Goal: Register for event/course

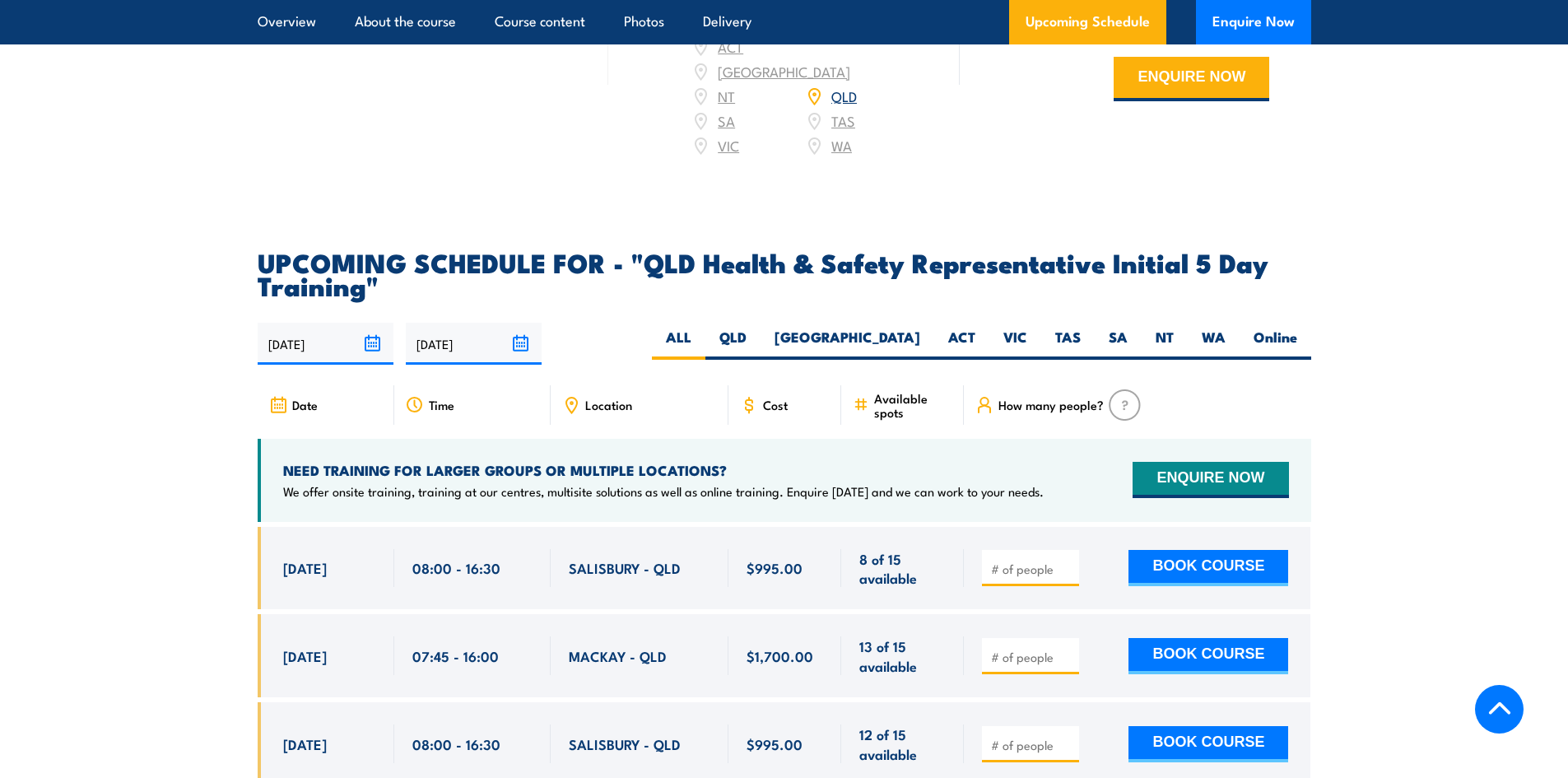
scroll to position [2717, 0]
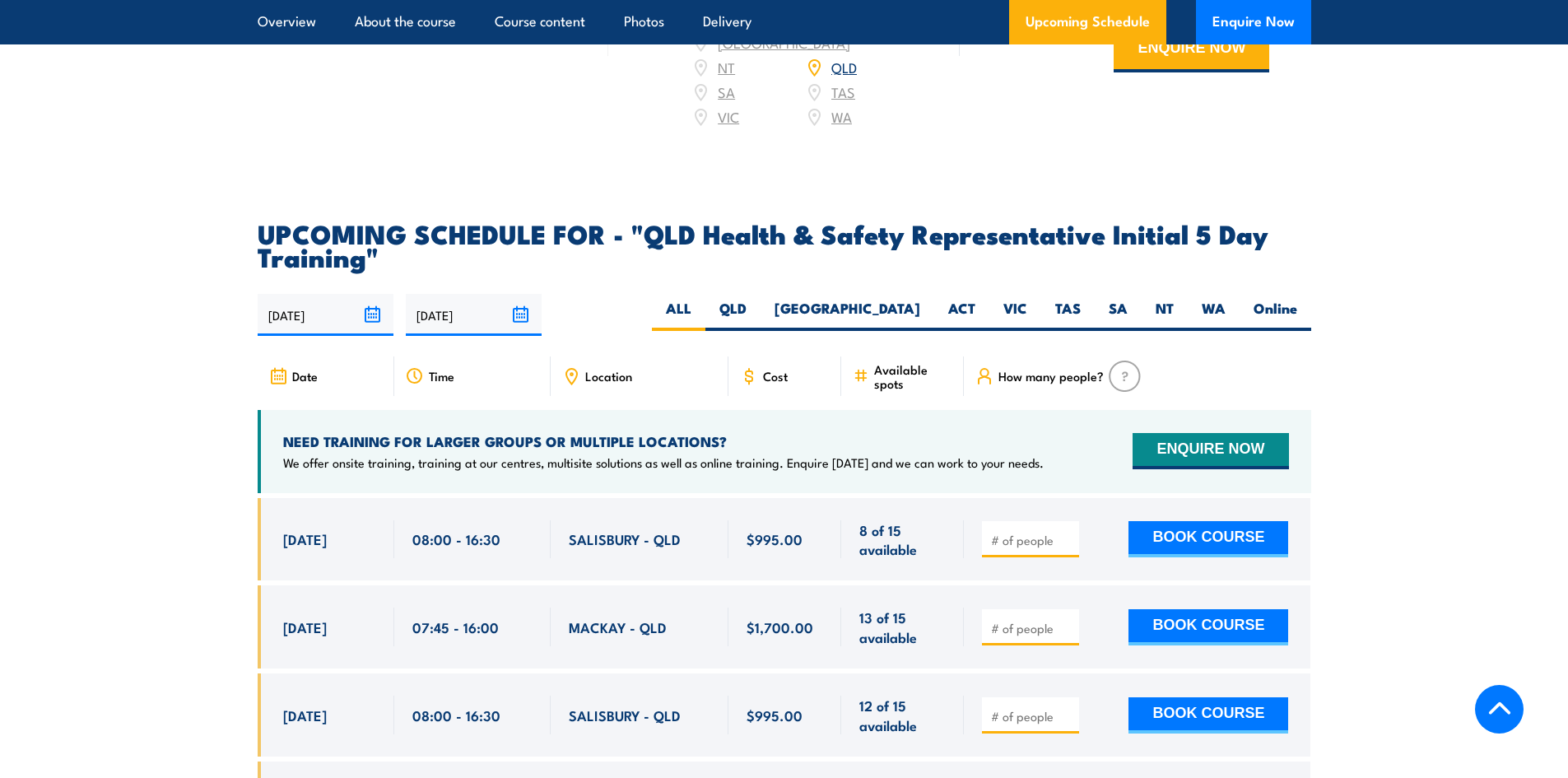
click at [639, 539] on span "SALISBURY - QLD" at bounding box center [624, 538] width 112 height 19
click at [614, 542] on span "SALISBURY - QLD" at bounding box center [624, 538] width 112 height 19
click at [281, 534] on div "[DATE] 08:00 - 08:00" at bounding box center [325, 539] width 137 height 83
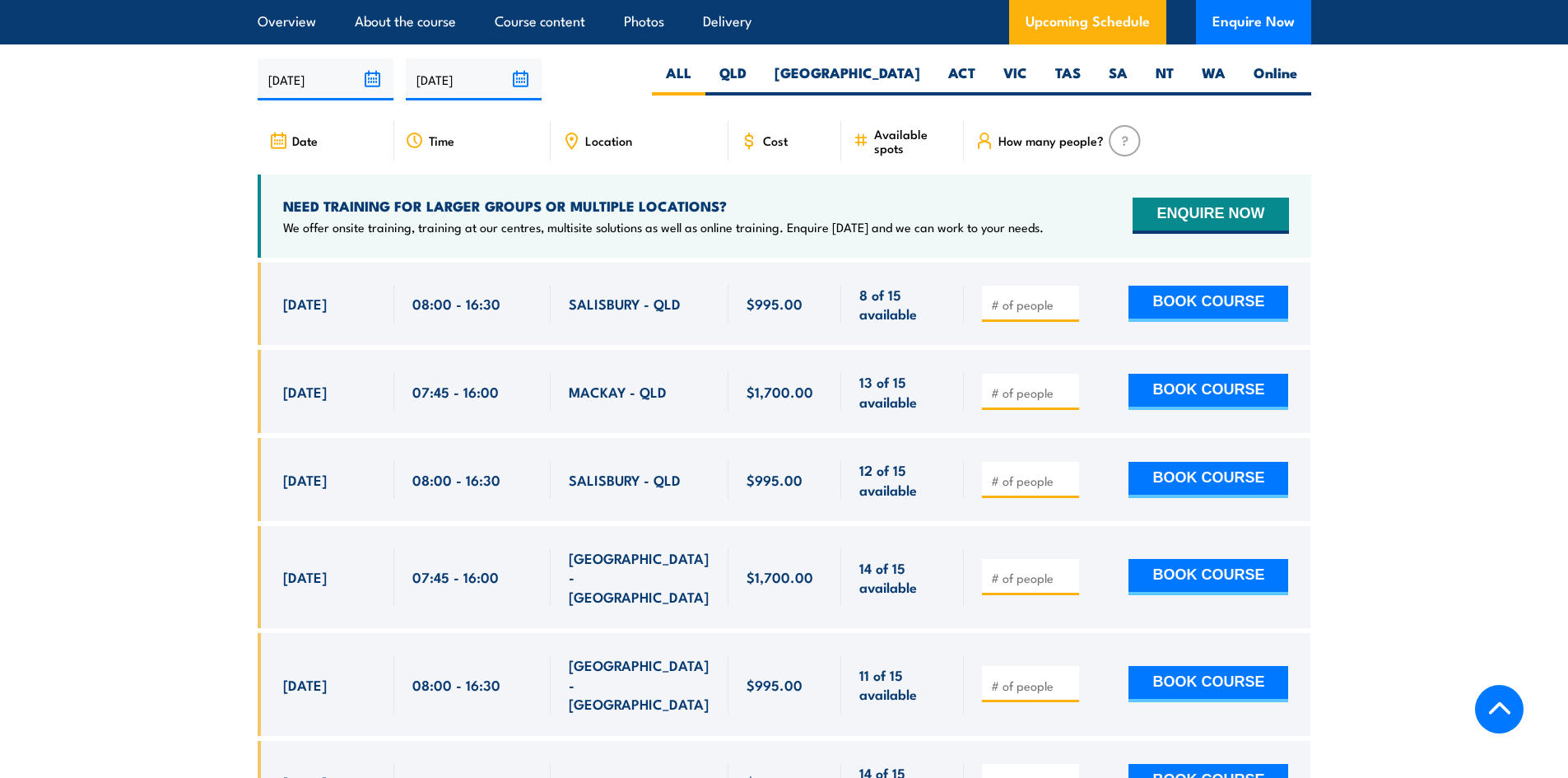
scroll to position [3047, 0]
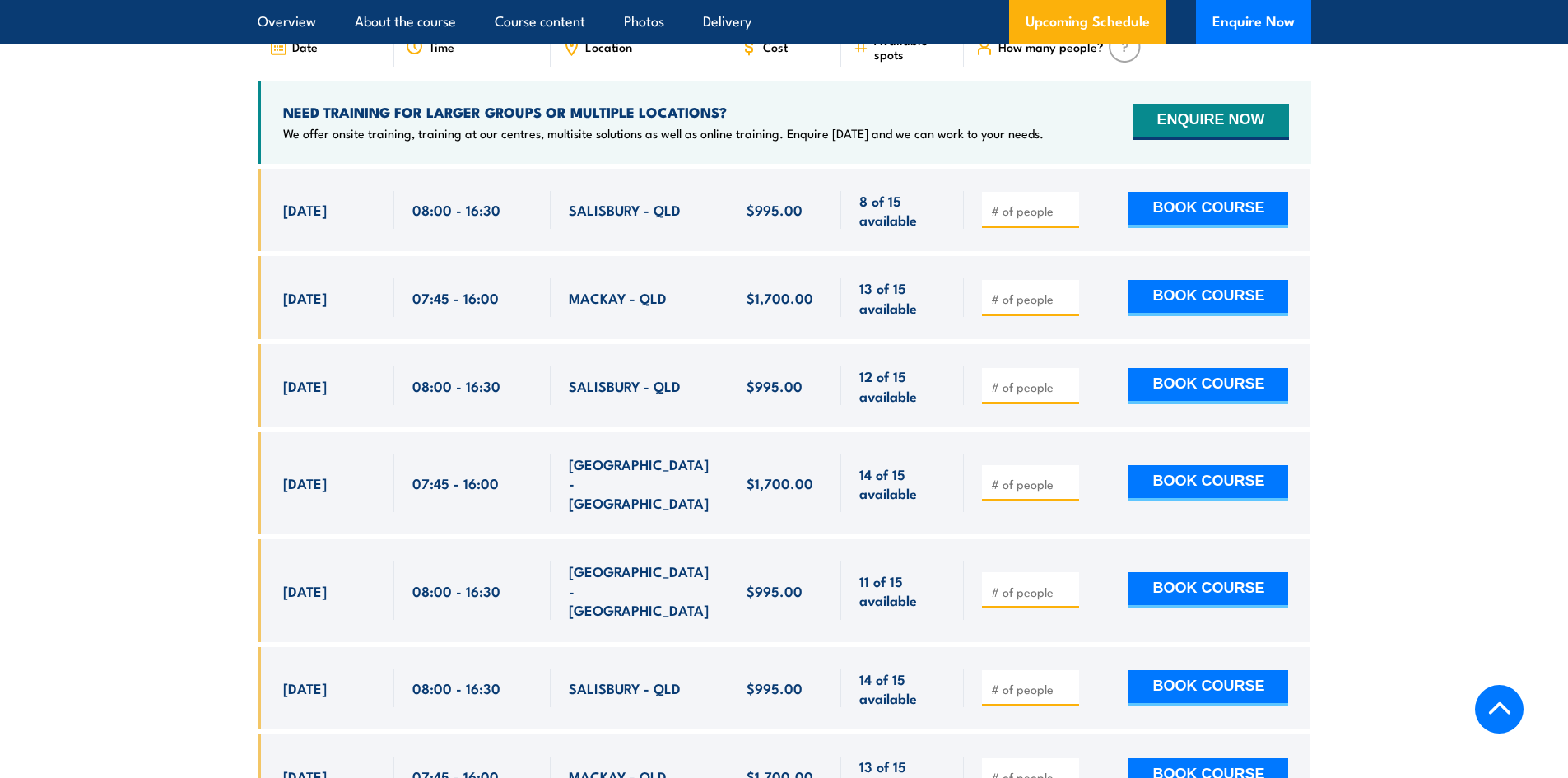
click at [318, 386] on span "[DATE]" at bounding box center [305, 386] width 43 height 19
click at [315, 581] on span "[DATE]" at bounding box center [305, 590] width 43 height 19
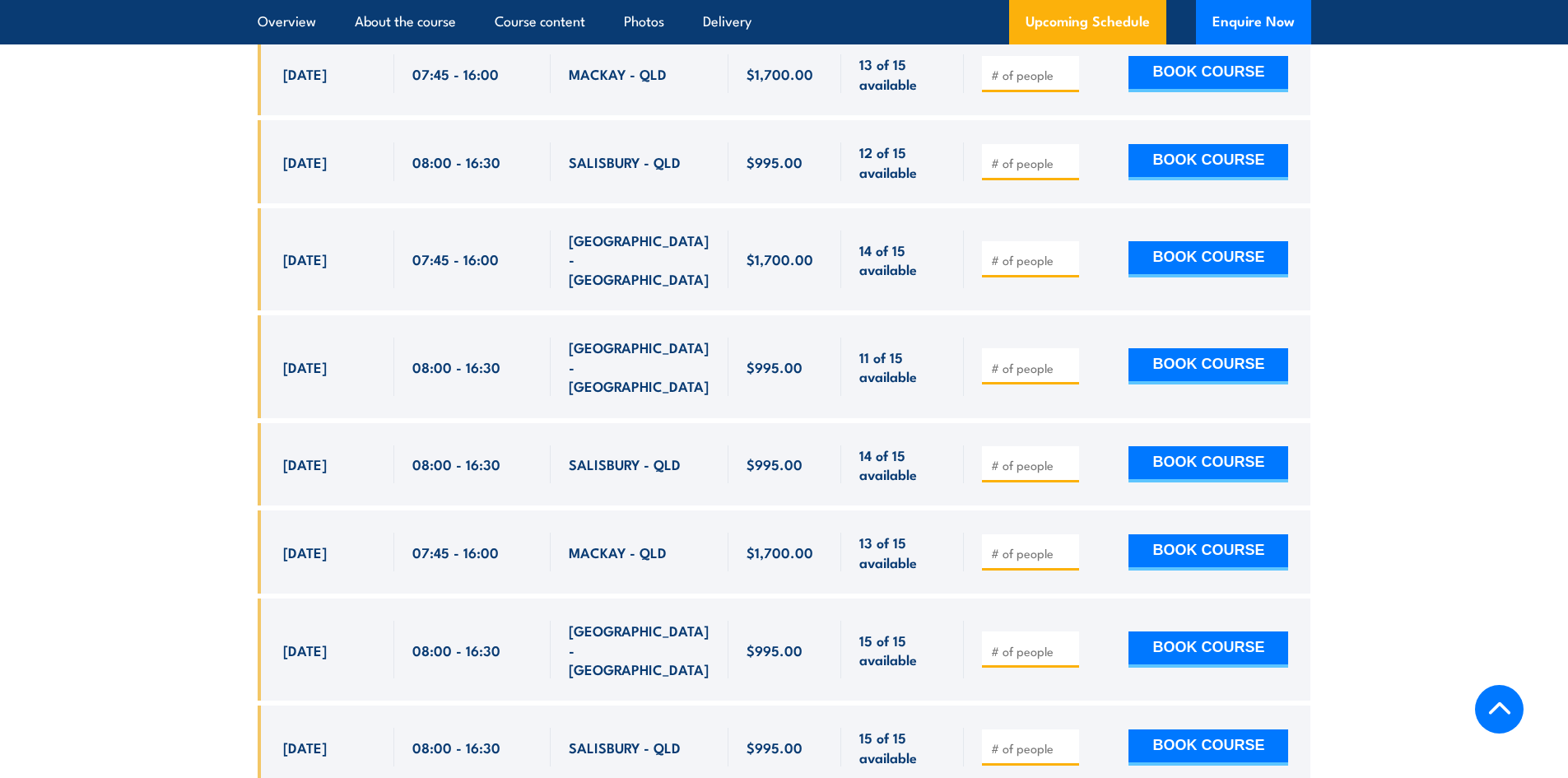
scroll to position [3294, 0]
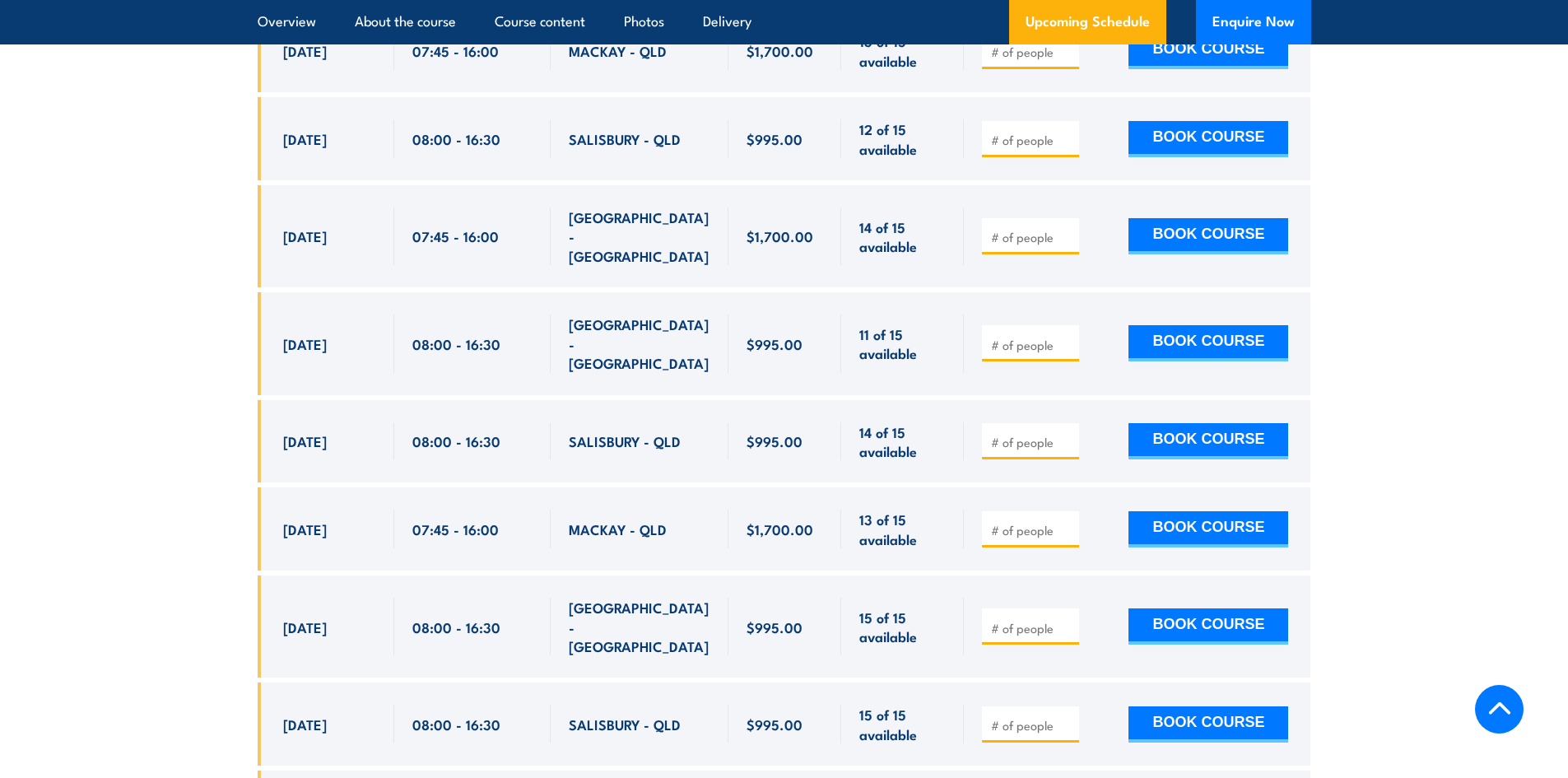
click at [320, 422] on div "[DATE]" at bounding box center [329, 441] width 93 height 39
click at [307, 432] on span "[DATE]" at bounding box center [305, 441] width 43 height 19
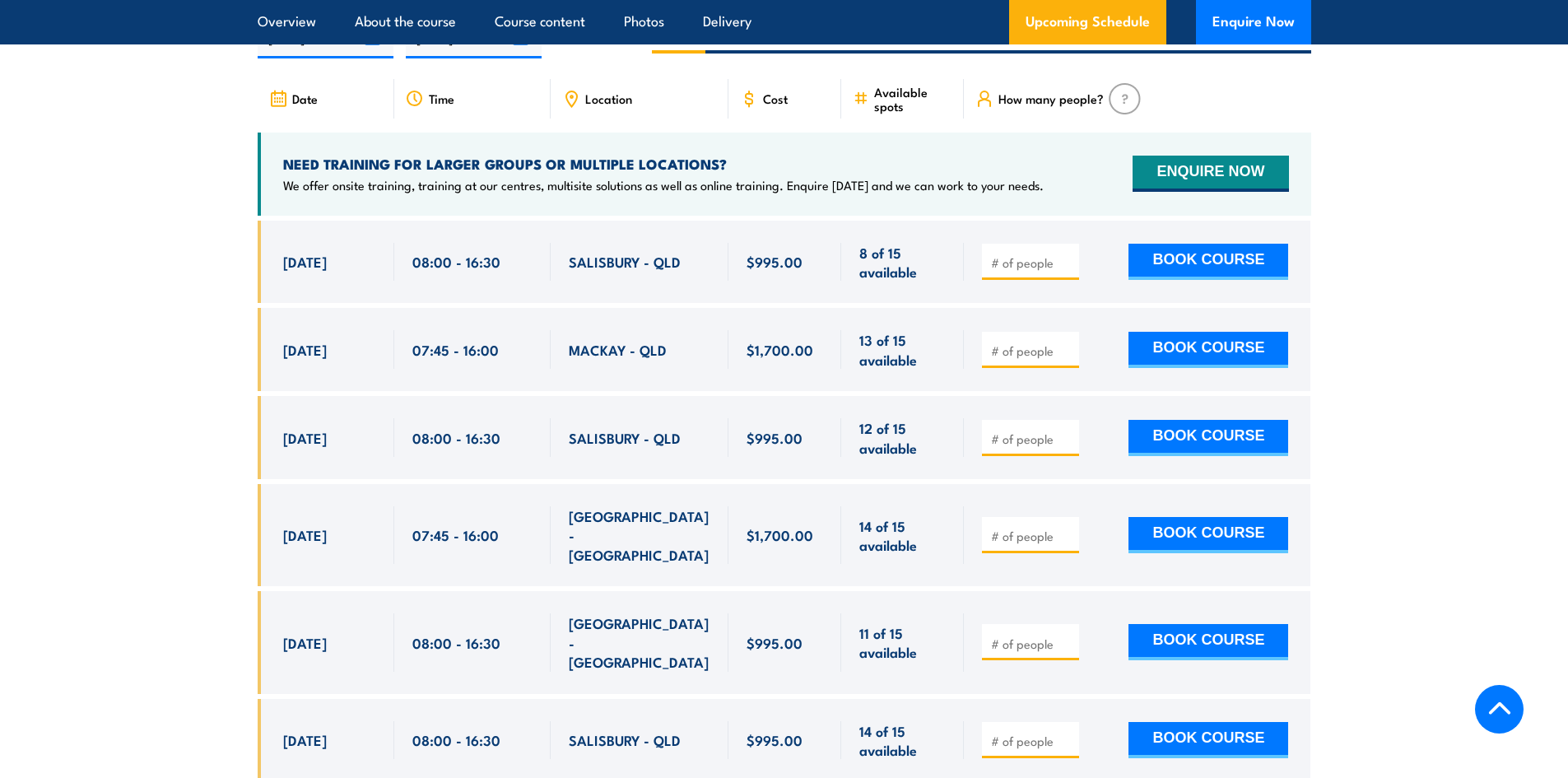
scroll to position [3047, 0]
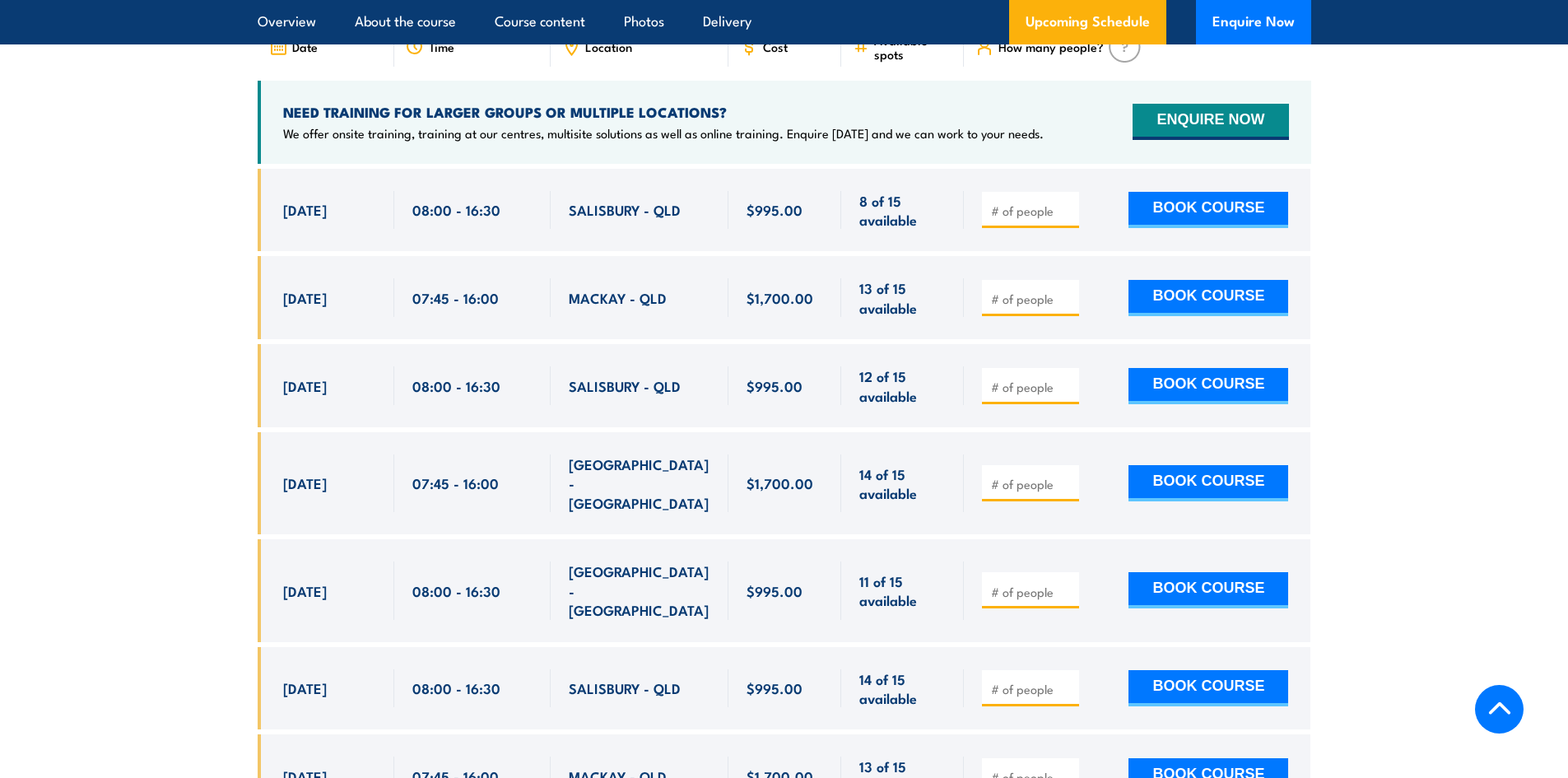
drag, startPoint x: 276, startPoint y: 215, endPoint x: 348, endPoint y: 258, distance: 83.9
click at [351, 216] on div "[DATE] 08:00 - 08:00" at bounding box center [325, 210] width 137 height 83
drag, startPoint x: 279, startPoint y: 375, endPoint x: 357, endPoint y: 381, distance: 78.2
click at [357, 381] on div "[DATE] 08:00 - 08:00" at bounding box center [325, 386] width 137 height 83
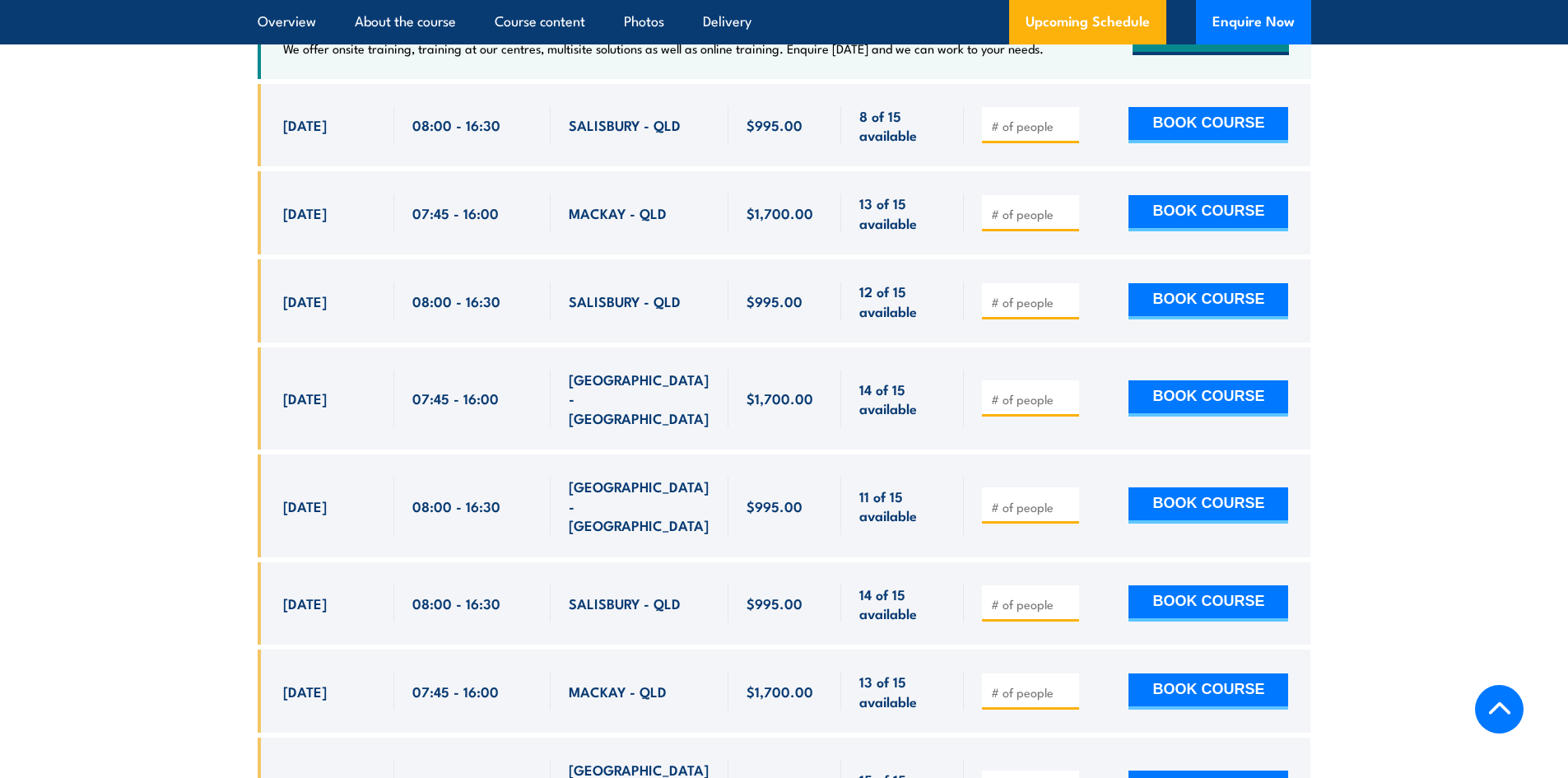
scroll to position [3211, 0]
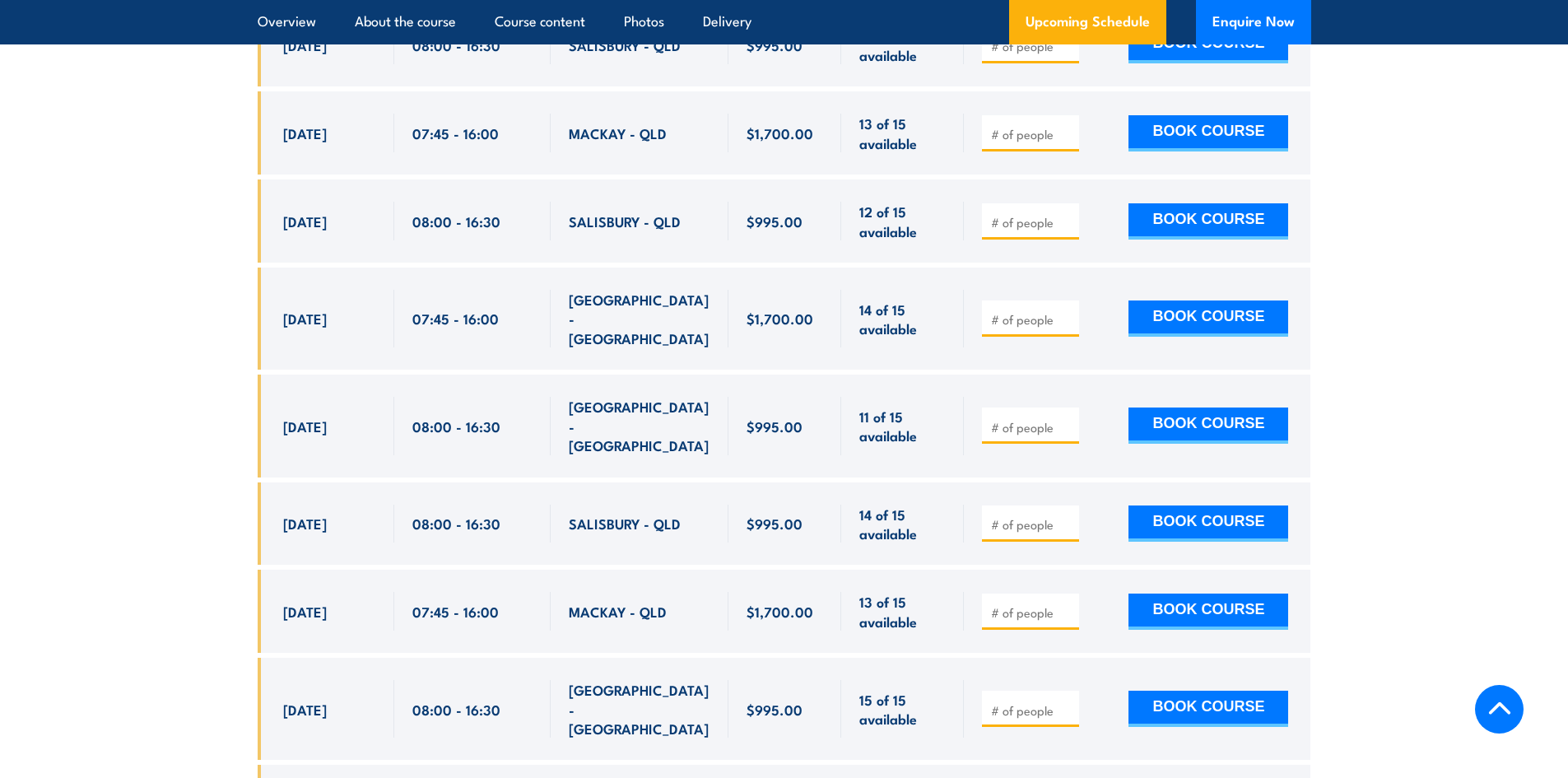
click at [322, 417] on span "[DATE]" at bounding box center [305, 426] width 43 height 19
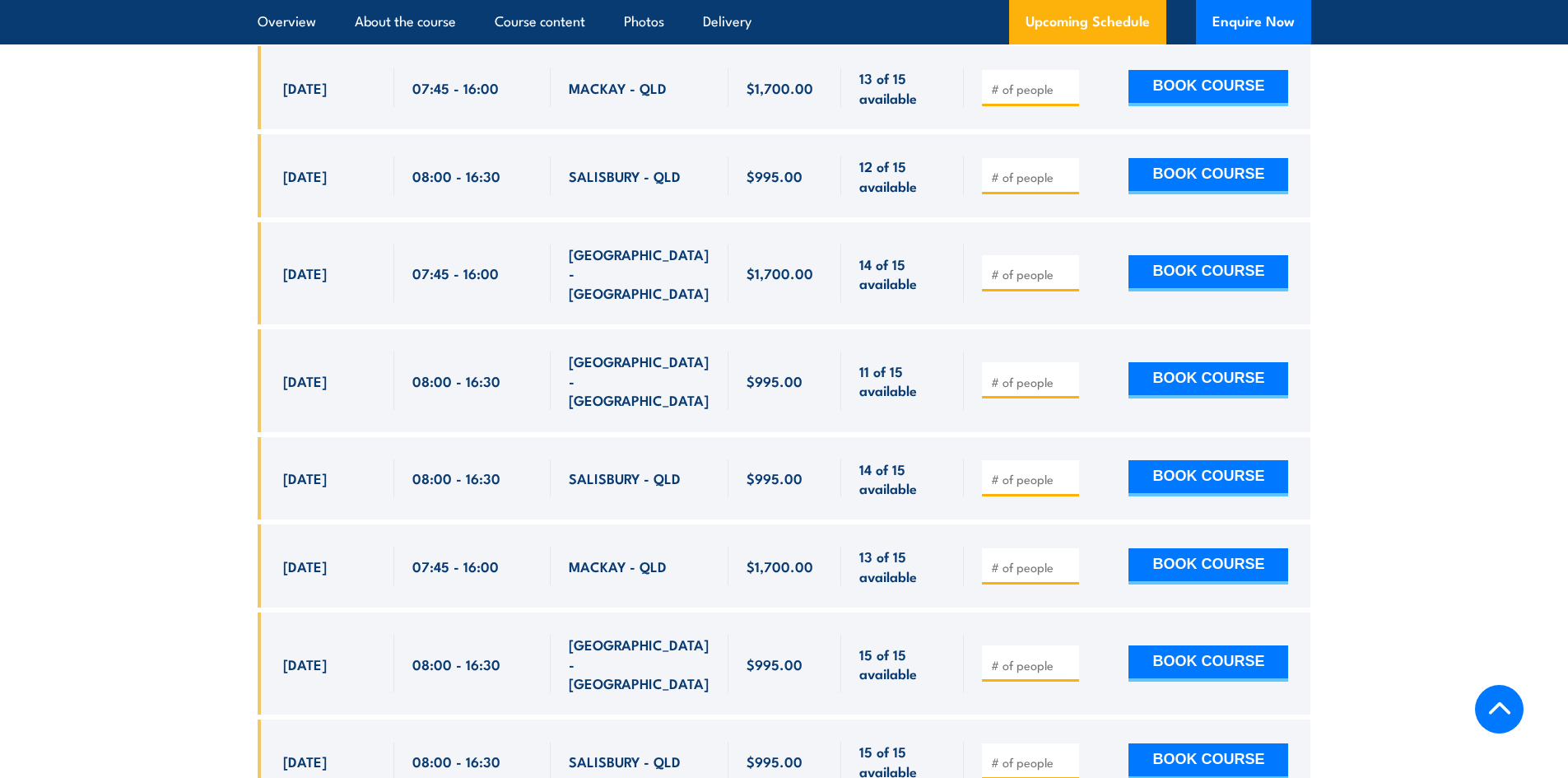
scroll to position [3294, 0]
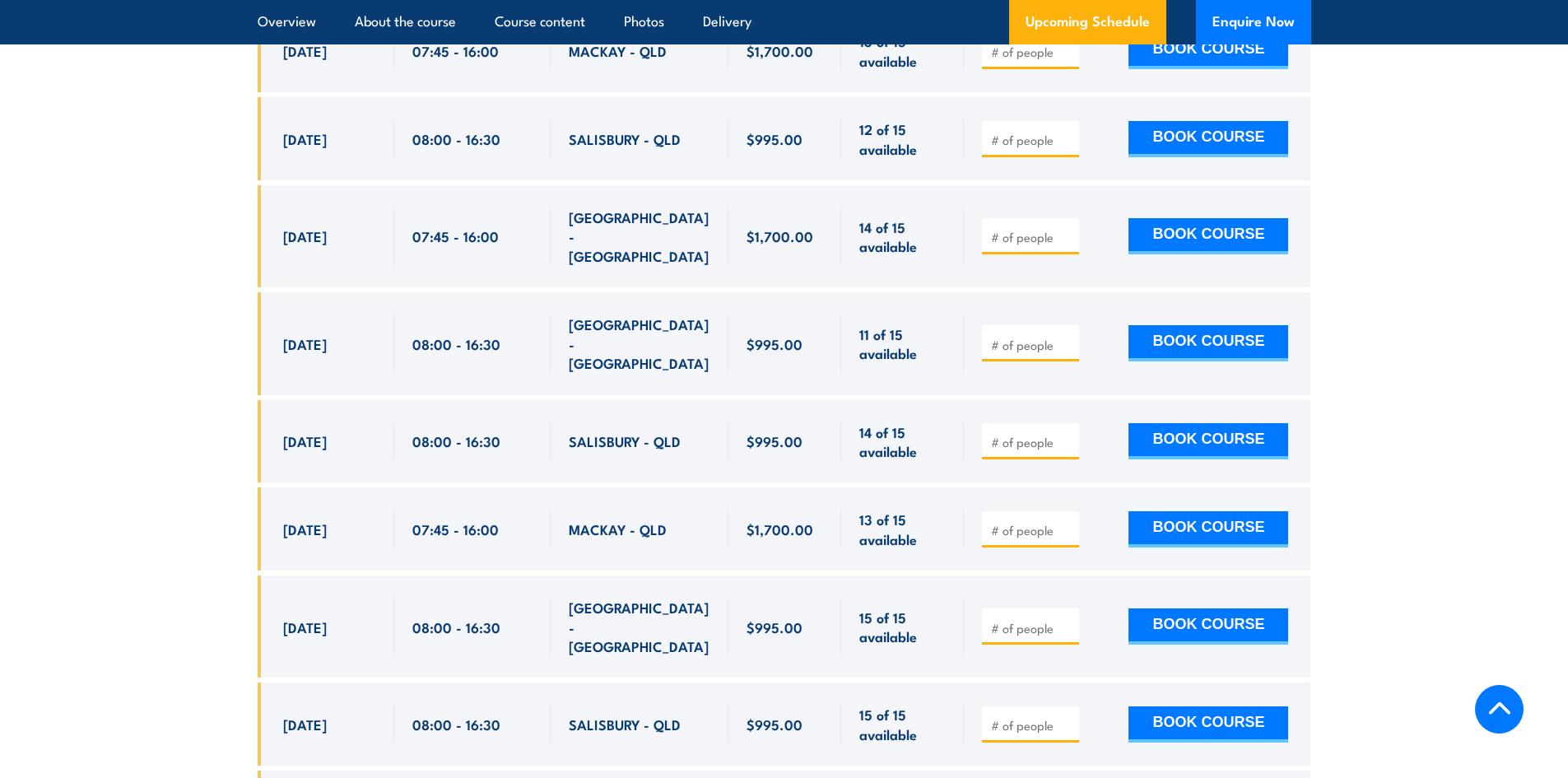
click at [334, 422] on div "[DATE]" at bounding box center [329, 441] width 93 height 39
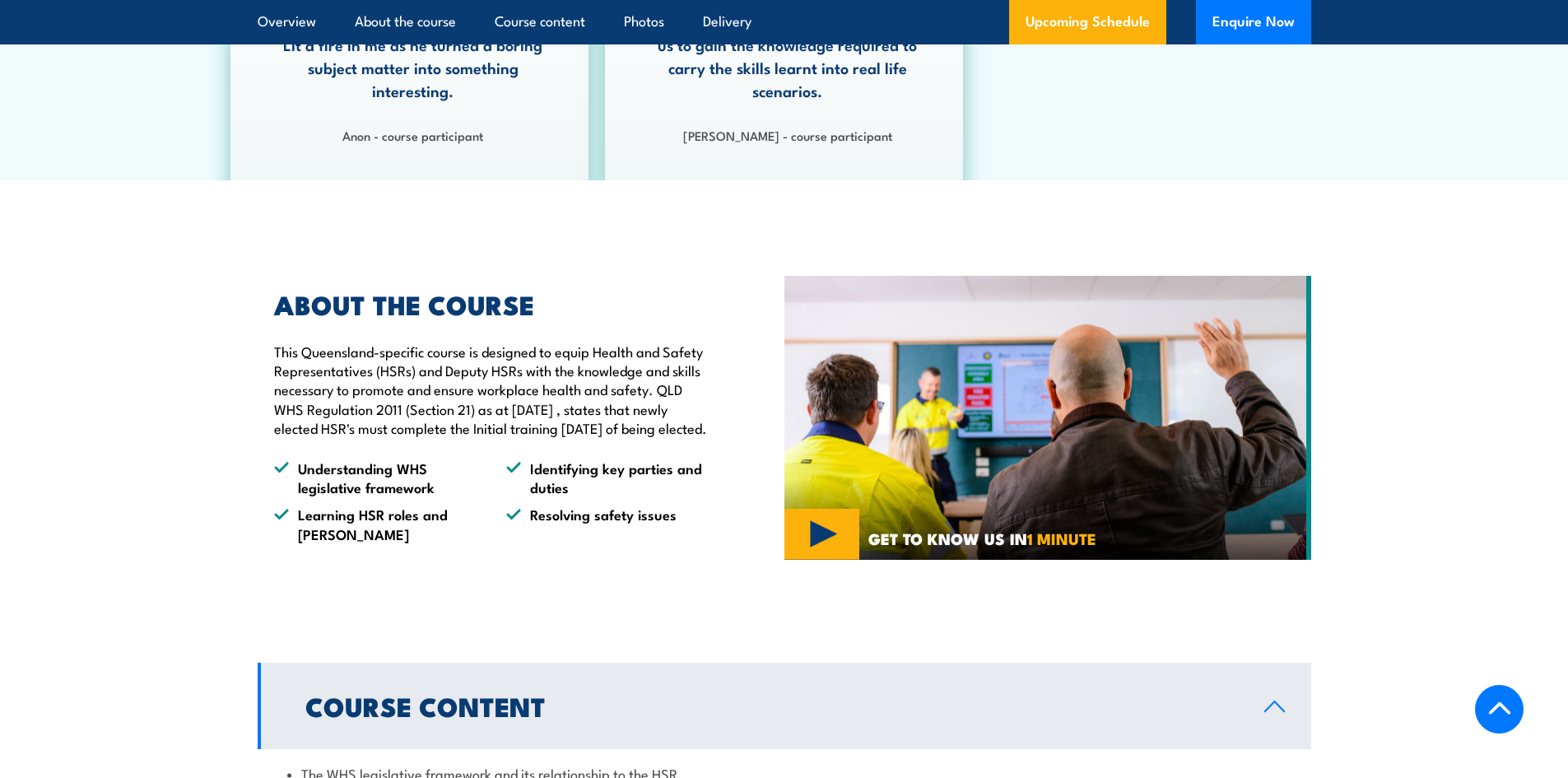
scroll to position [823, 0]
